Goal: Task Accomplishment & Management: Use online tool/utility

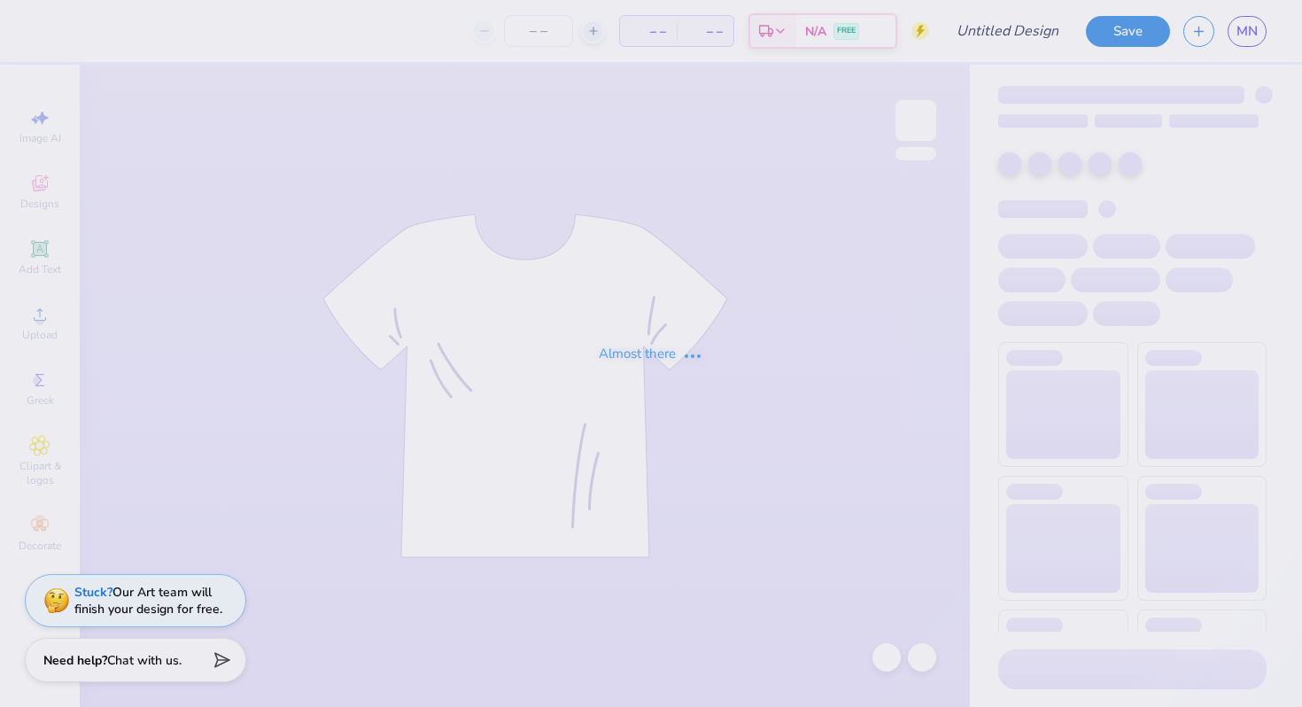
type input "E-board shirts"
type input "12"
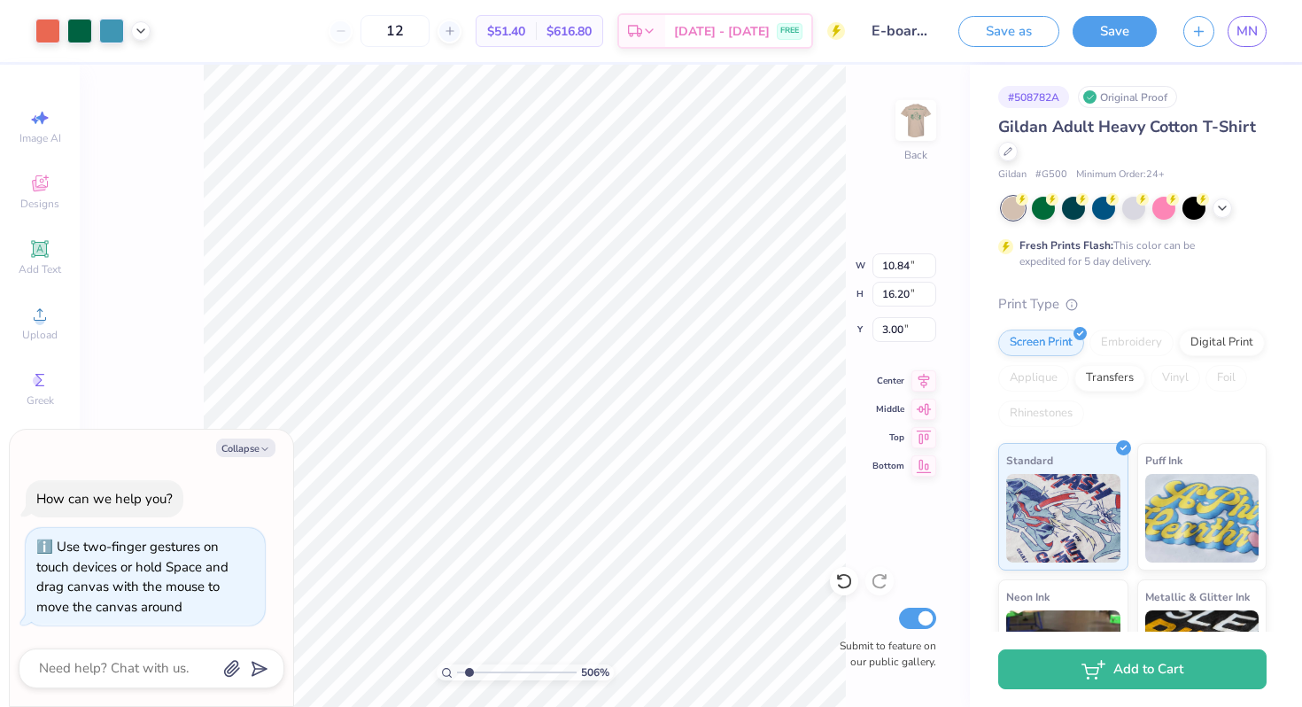
type input "1"
drag, startPoint x: 465, startPoint y: 670, endPoint x: 346, endPoint y: 693, distance: 121.1
click at [457, 680] on input "range" at bounding box center [517, 672] width 120 height 16
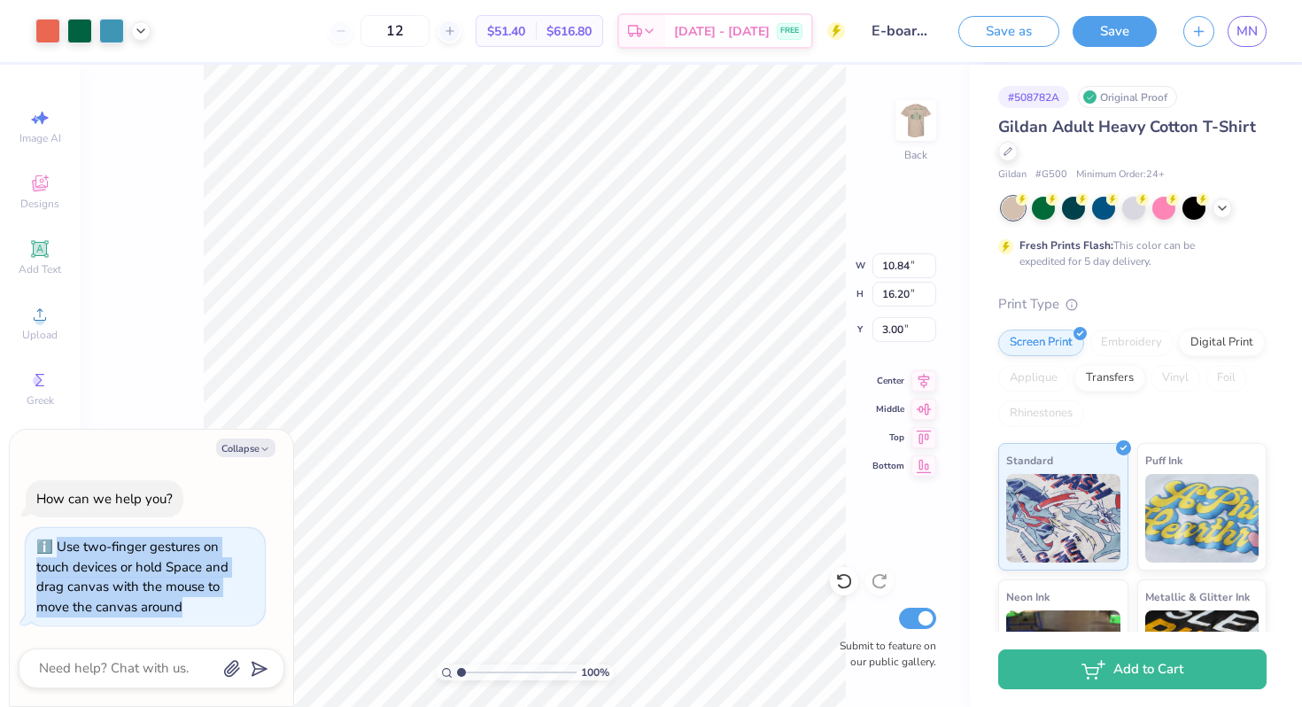
drag, startPoint x: 275, startPoint y: 469, endPoint x: 129, endPoint y: 683, distance: 258.2
click at [130, 683] on div "Collapse How can we help you? Use two-finger gestures on touch devices or hold …" at bounding box center [151, 568] width 283 height 277
click at [251, 449] on button "Collapse" at bounding box center [245, 447] width 59 height 19
type textarea "x"
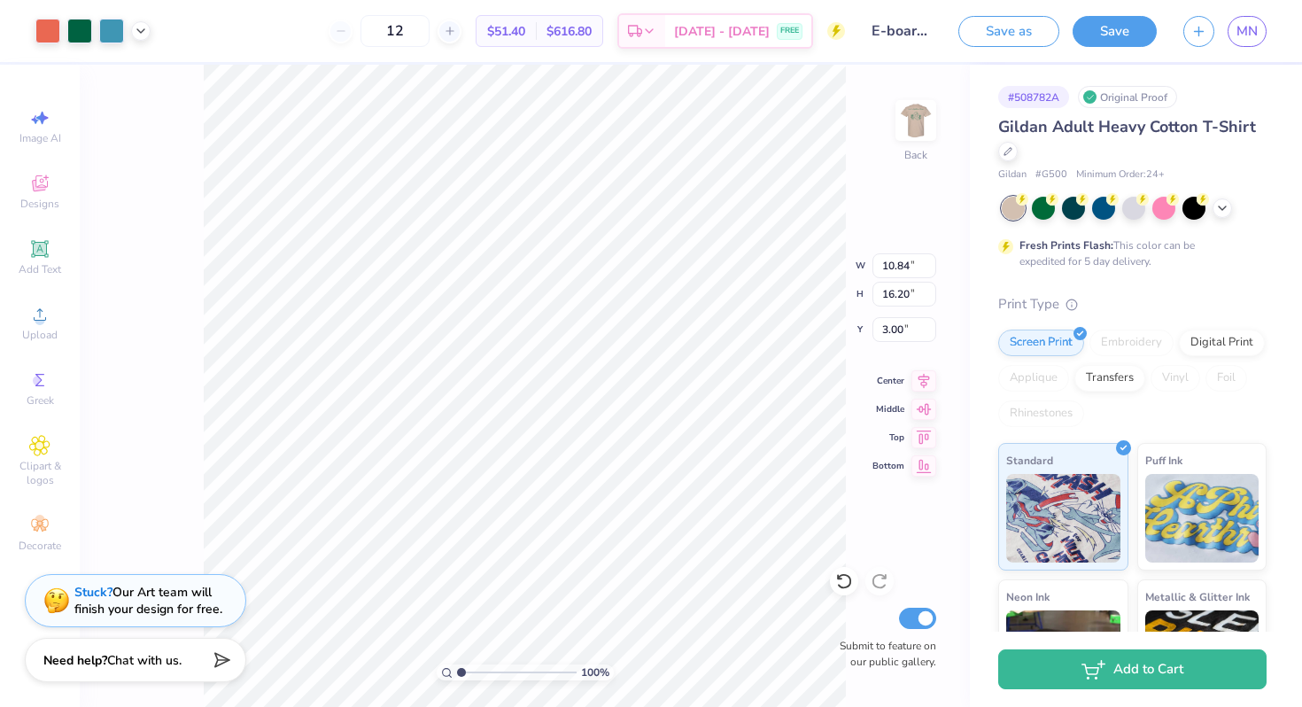
type input "9.68"
type input "14.48"
type input "4.47"
click at [515, 308] on li "Copy" at bounding box center [565, 305] width 139 height 35
click at [1216, 208] on icon at bounding box center [1222, 206] width 14 height 14
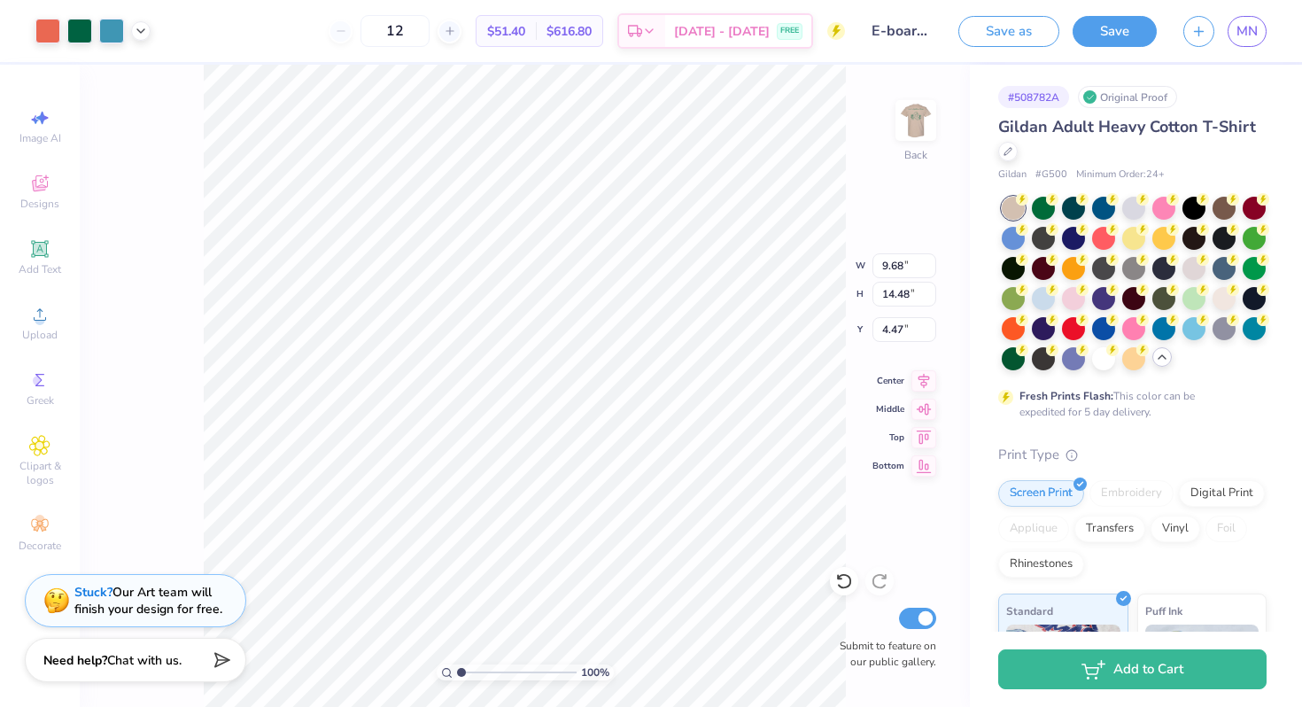
click at [1106, 369] on div "Fresh Prints Flash: This color can be expedited for 5 day delivery." at bounding box center [1132, 308] width 268 height 223
click at [1103, 345] on div at bounding box center [1103, 356] width 23 height 23
type input "10.37"
type input "15.50"
type input "3.44"
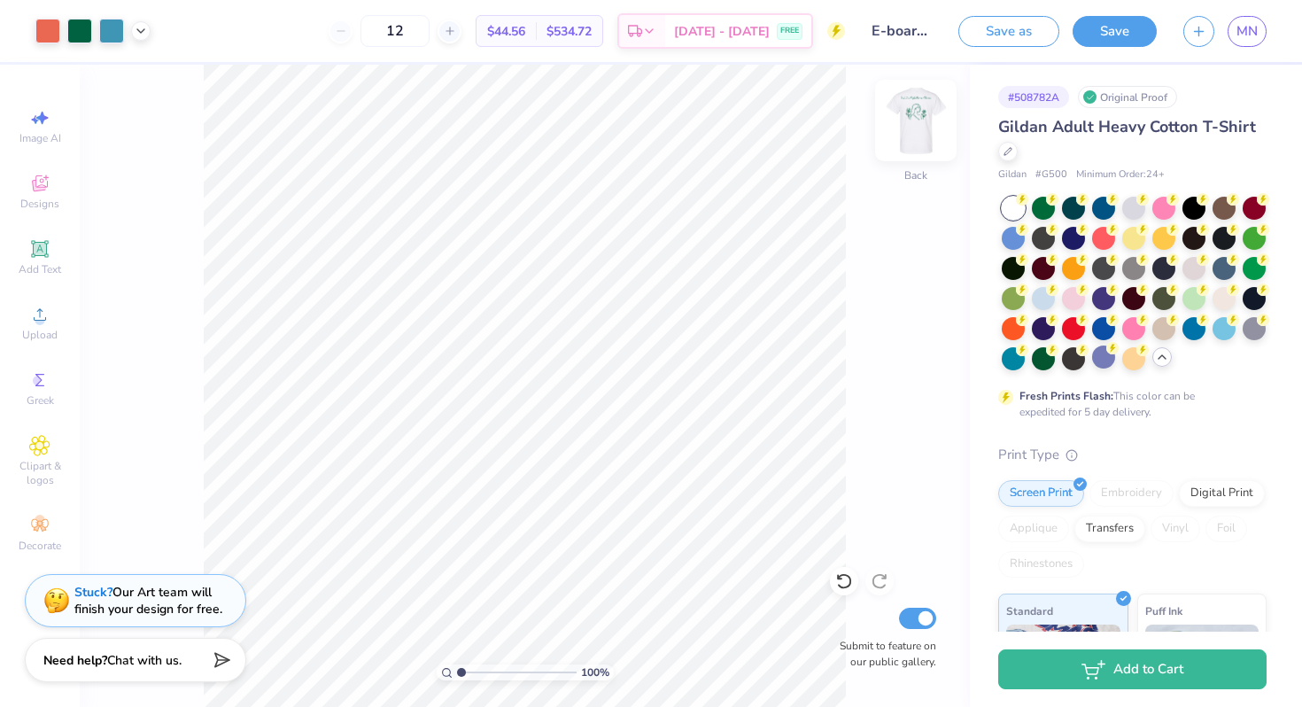
click at [922, 112] on img at bounding box center [915, 120] width 71 height 71
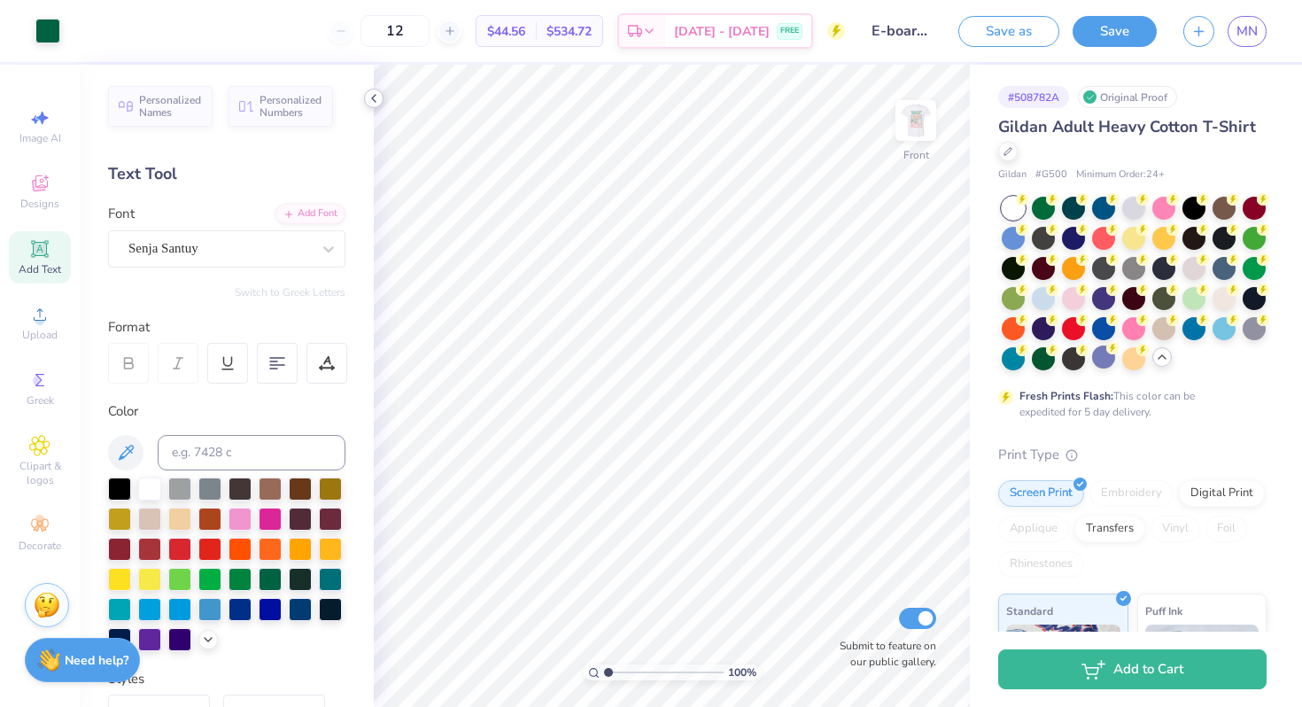
click at [373, 103] on icon at bounding box center [374, 98] width 14 height 14
type textarea "President"
type textarea "Vice President"
type textarea "Secretary"
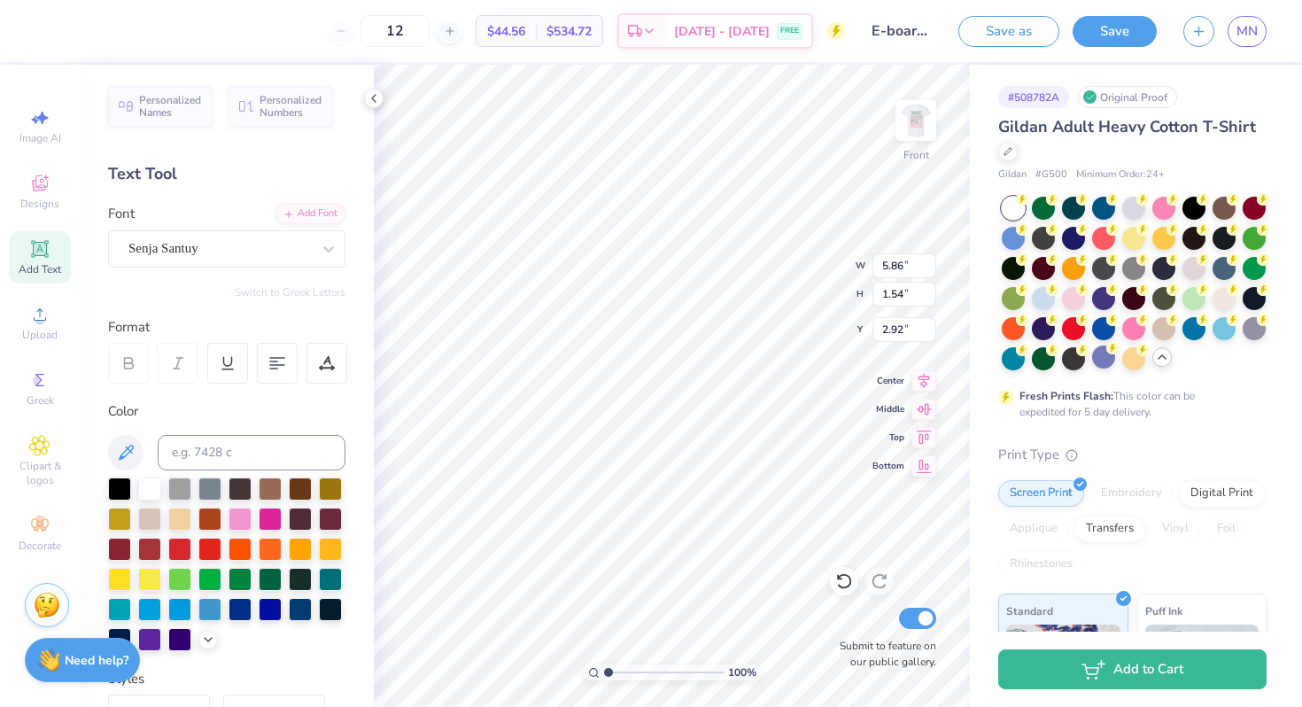
type textarea "Treasurer"
type textarea "Events Coordinator"
type textarea "Academic Coordinator"
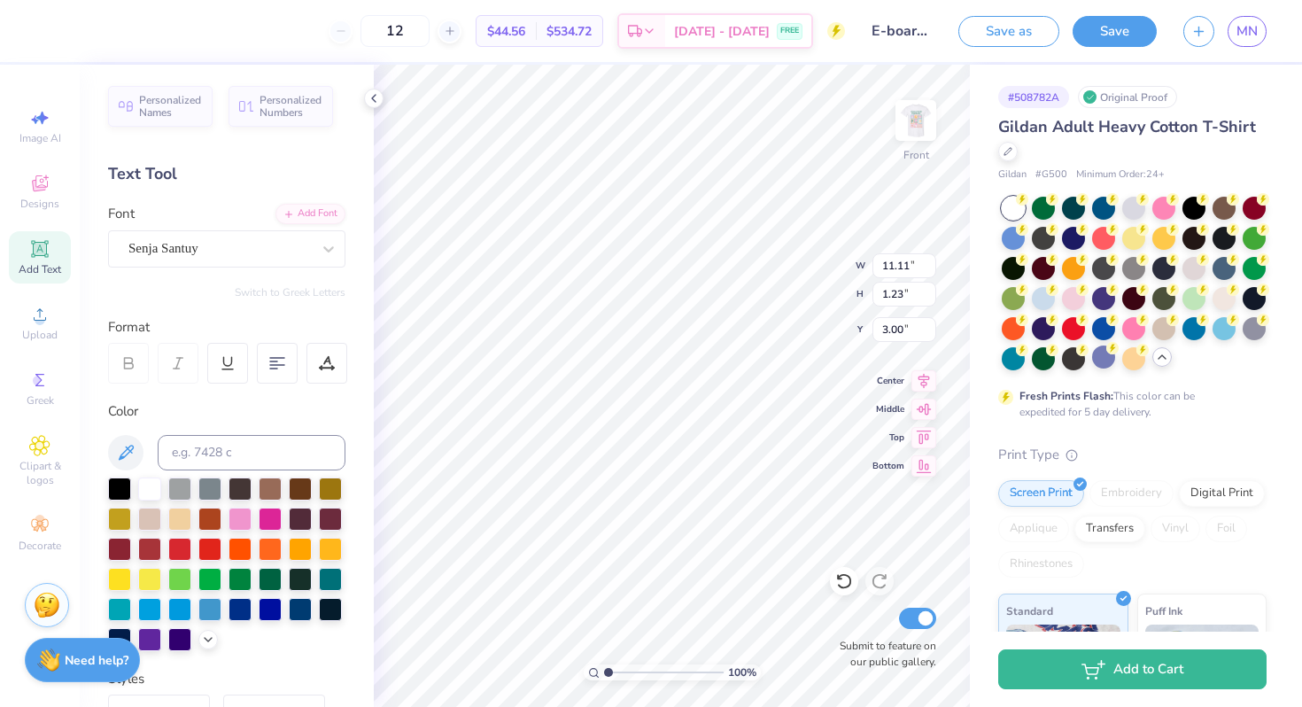
scroll to position [0, 3]
type input "3.00"
type textarea "Fundrairing Chair"
